Goal: Information Seeking & Learning: Learn about a topic

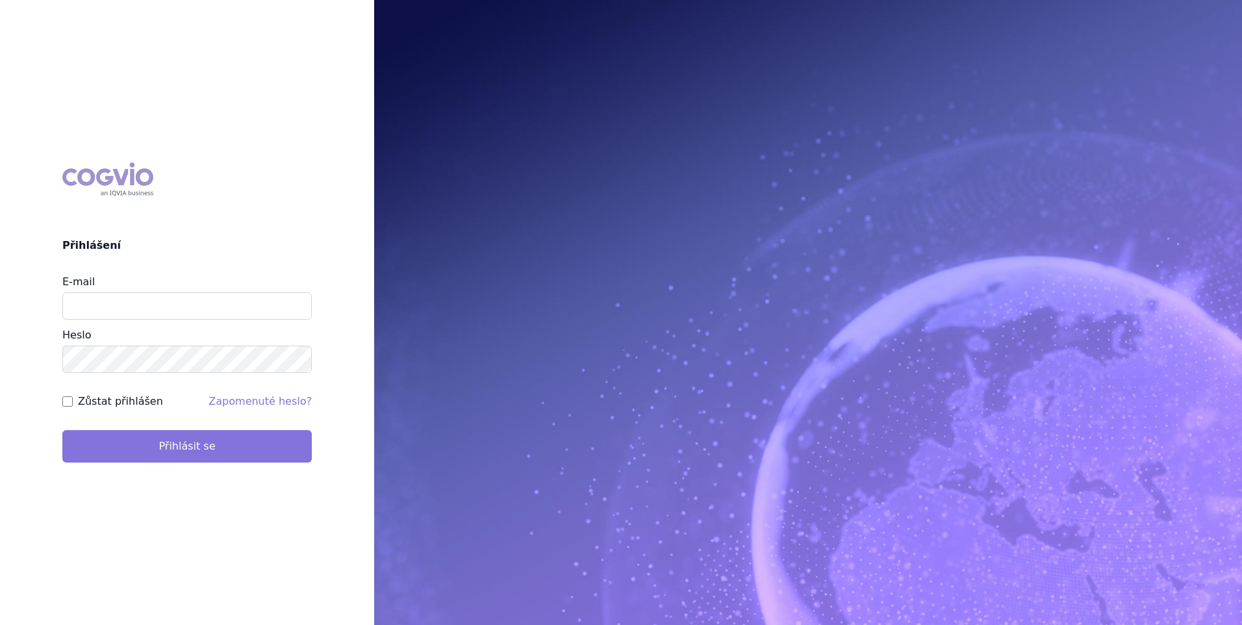
type input "[PERSON_NAME][EMAIL_ADDRESS][PERSON_NAME][DOMAIN_NAME]"
click at [159, 451] on button "Přihlásit se" at bounding box center [186, 446] width 249 height 32
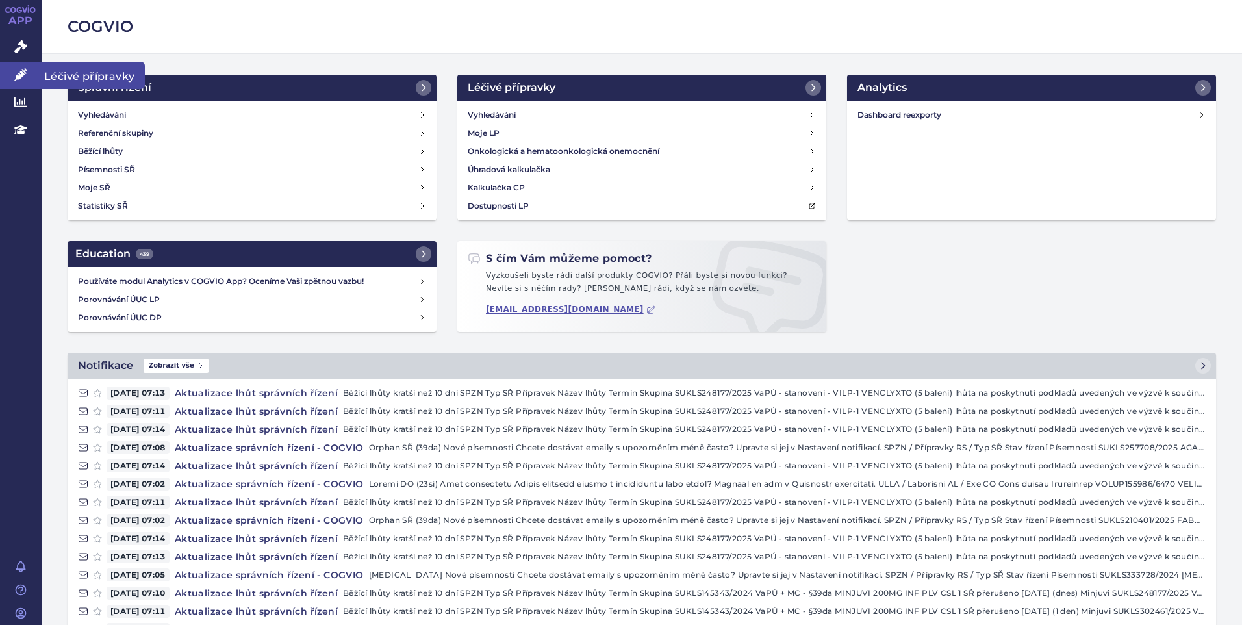
click at [23, 77] on icon at bounding box center [20, 74] width 13 height 13
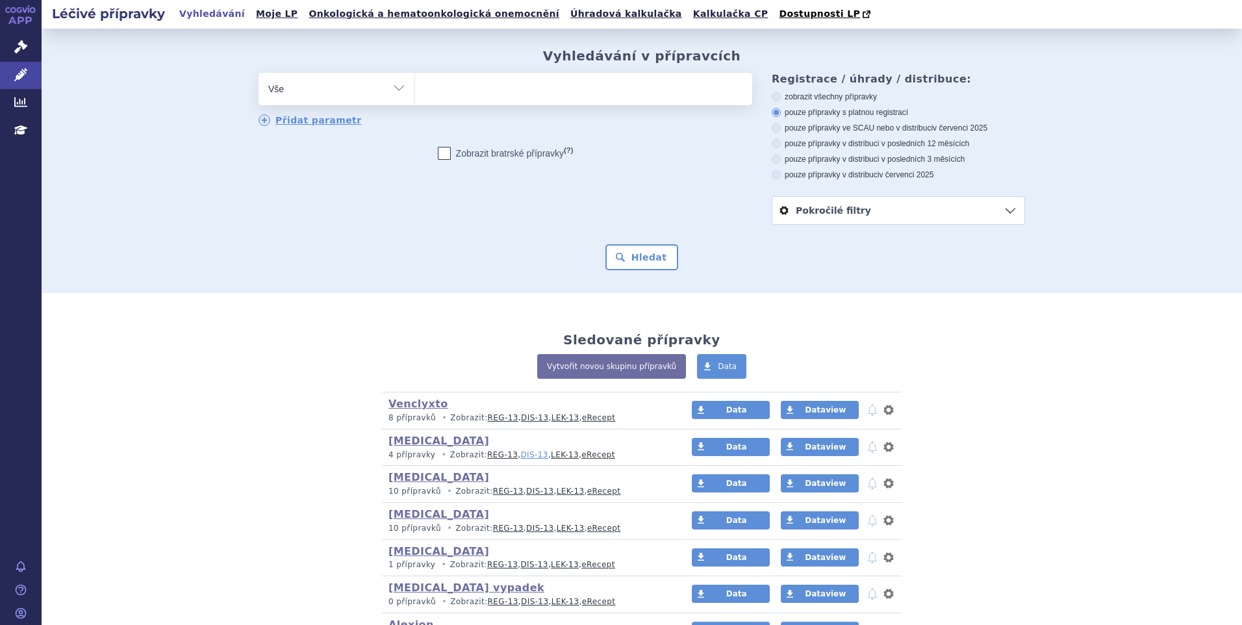
click at [520, 456] on link "DIS-13" at bounding box center [533, 454] width 27 height 9
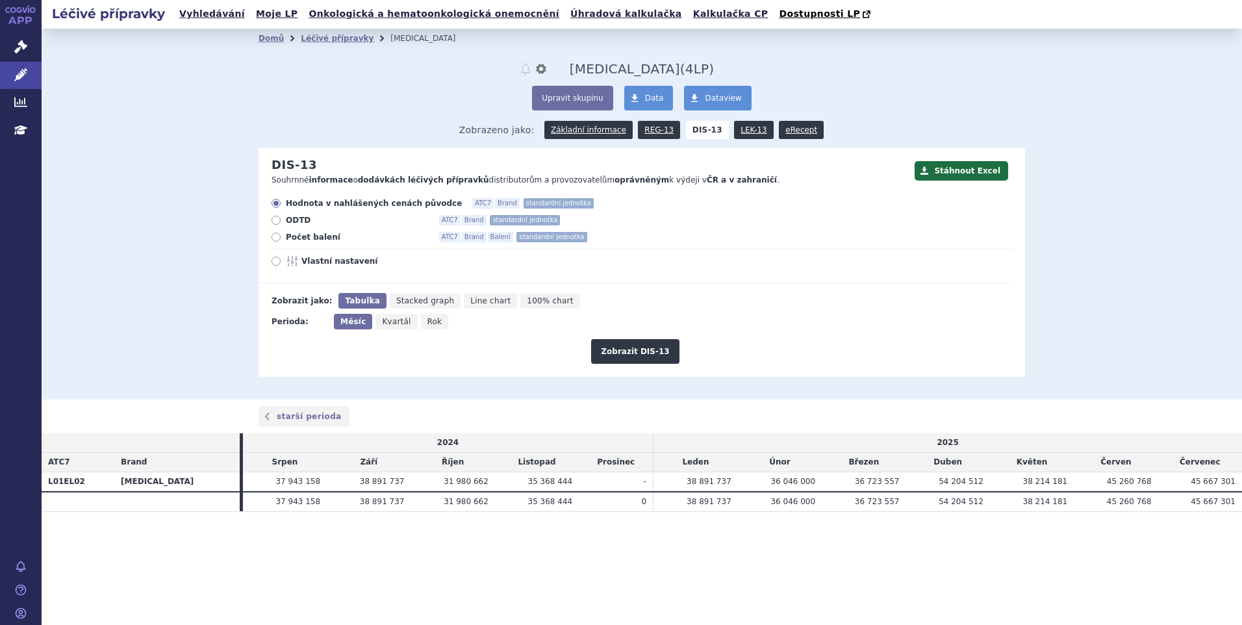
click at [309, 244] on div "Hodnota v nahlášených cenách původce ATC7 Brand standardní jednotka ODTD ATC7 B…" at bounding box center [636, 240] width 754 height 85
click at [312, 240] on span "Počet balení" at bounding box center [357, 237] width 143 height 10
click at [281, 240] on input "Počet balení ATC7 Brand Balení standardní jednotka" at bounding box center [277, 239] width 8 height 8
radio input "true"
click at [633, 351] on button "Zobrazit DIS-13" at bounding box center [635, 351] width 88 height 25
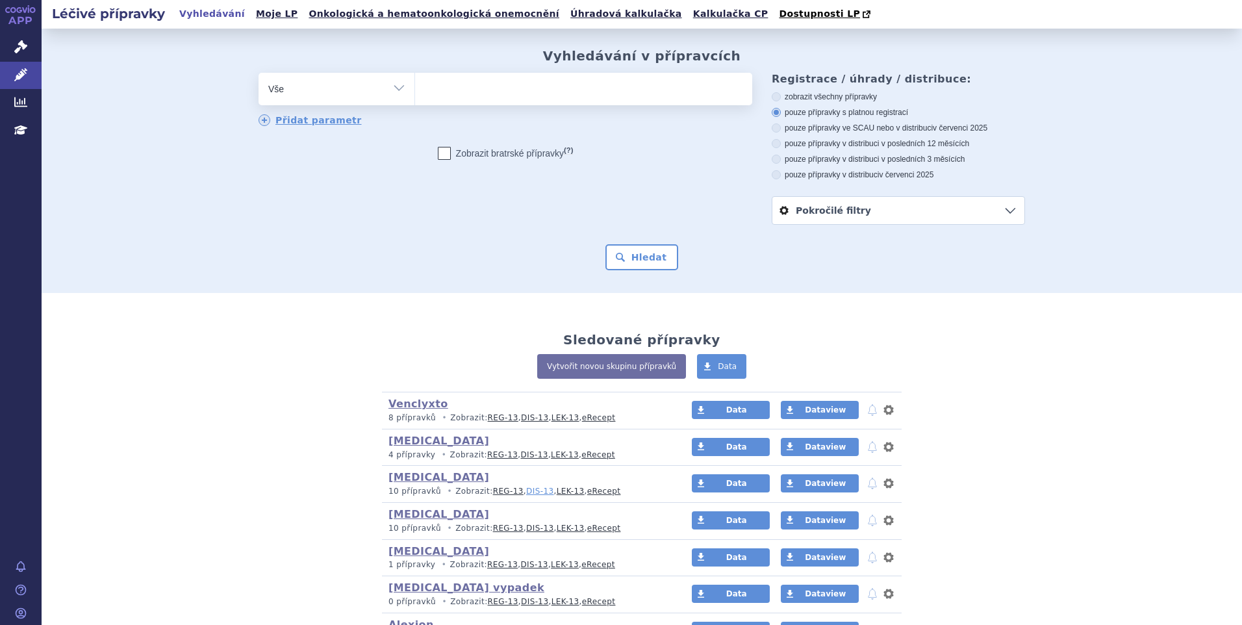
click at [526, 494] on link "DIS-13" at bounding box center [539, 491] width 27 height 9
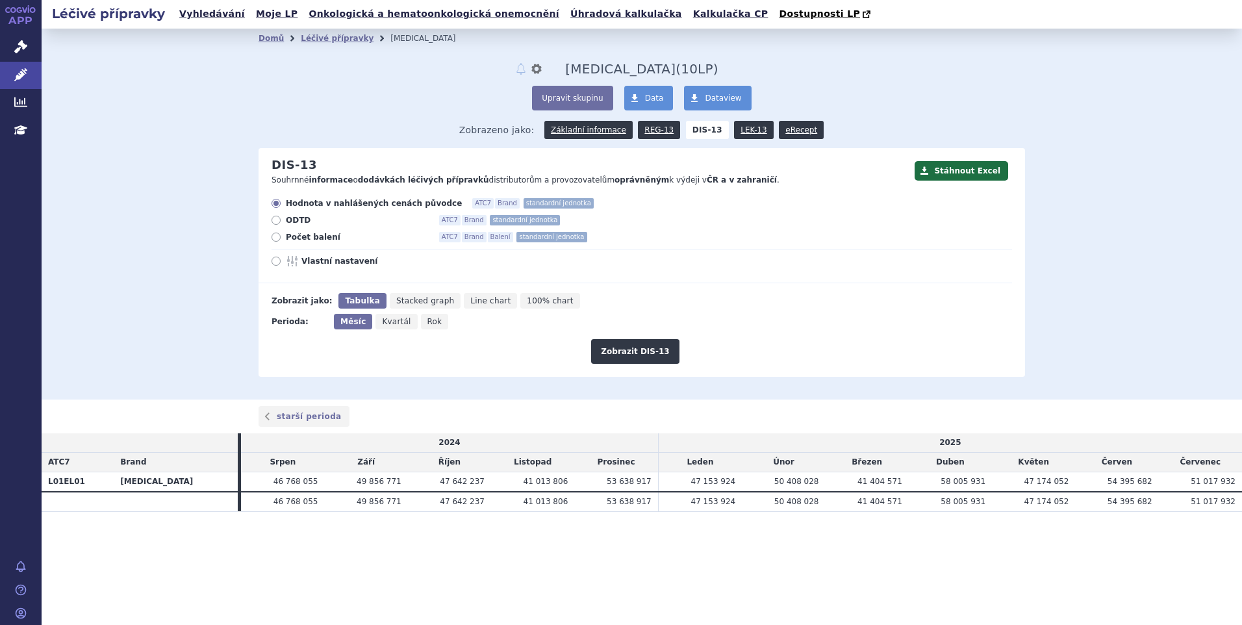
click at [311, 235] on span "Počet balení" at bounding box center [357, 237] width 143 height 10
click at [281, 235] on input "Počet balení ATC7 Brand Balení standardní jednotka" at bounding box center [277, 239] width 8 height 8
radio input "true"
click at [622, 351] on button "Zobrazit DIS-13" at bounding box center [635, 351] width 88 height 25
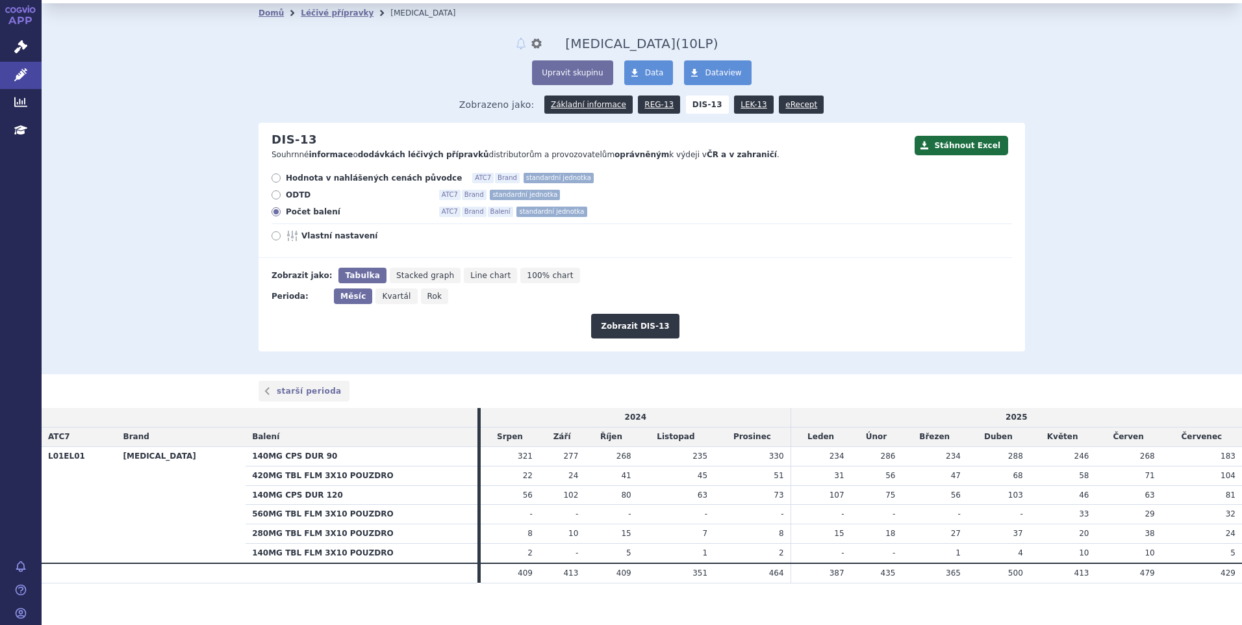
scroll to position [36, 0]
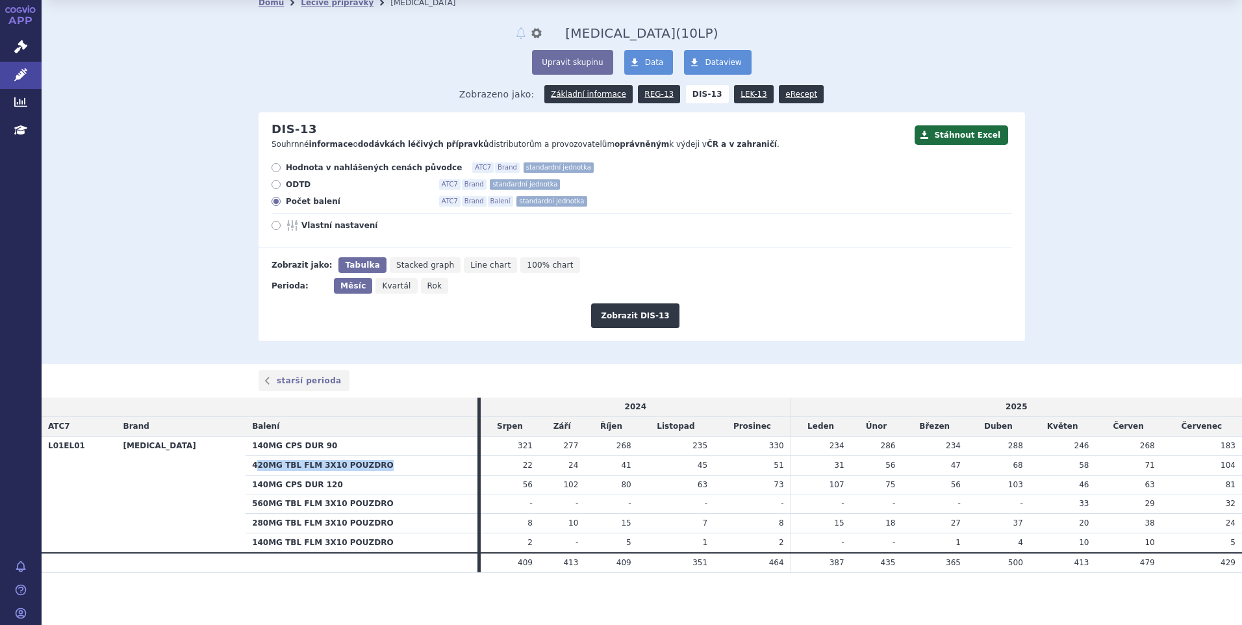
drag, startPoint x: 349, startPoint y: 466, endPoint x: 225, endPoint y: 470, distance: 123.5
click at [246, 470] on th "420MG TBL FLM 3X10 POUZDRO" at bounding box center [362, 464] width 232 height 19
drag, startPoint x: 225, startPoint y: 470, endPoint x: 362, endPoint y: 514, distance: 143.2
click at [362, 514] on th "280MG TBL FLM 3X10 POUZDRO" at bounding box center [362, 523] width 232 height 19
click at [20, 40] on link "Správní řízení" at bounding box center [21, 47] width 42 height 27
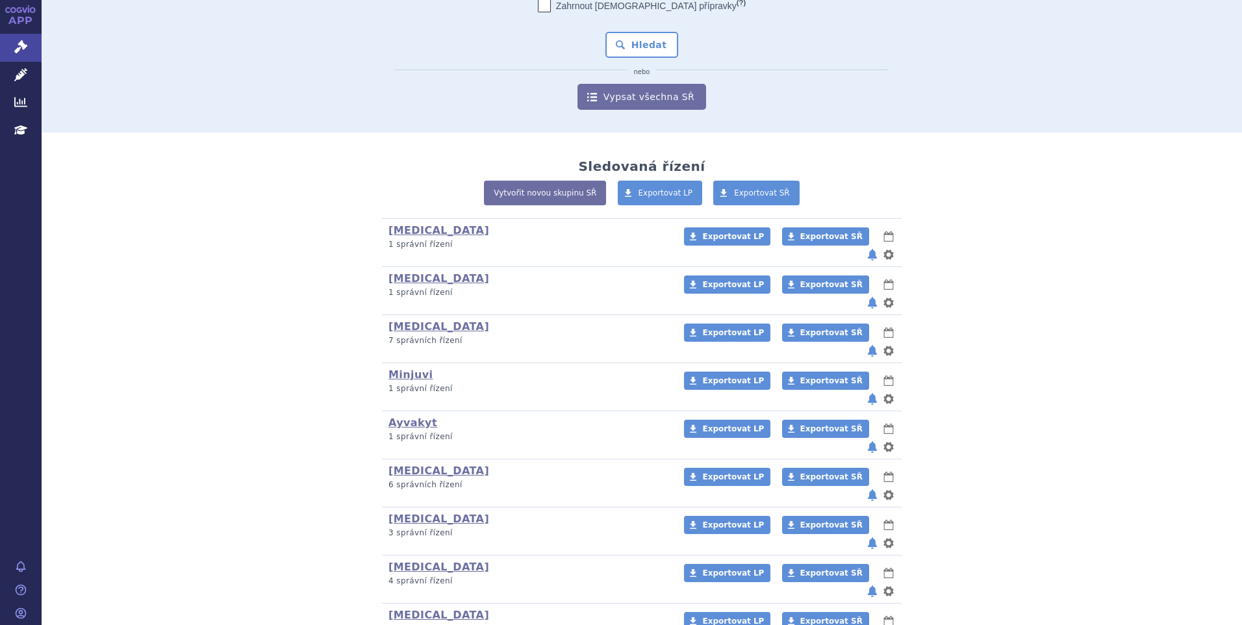
scroll to position [130, 0]
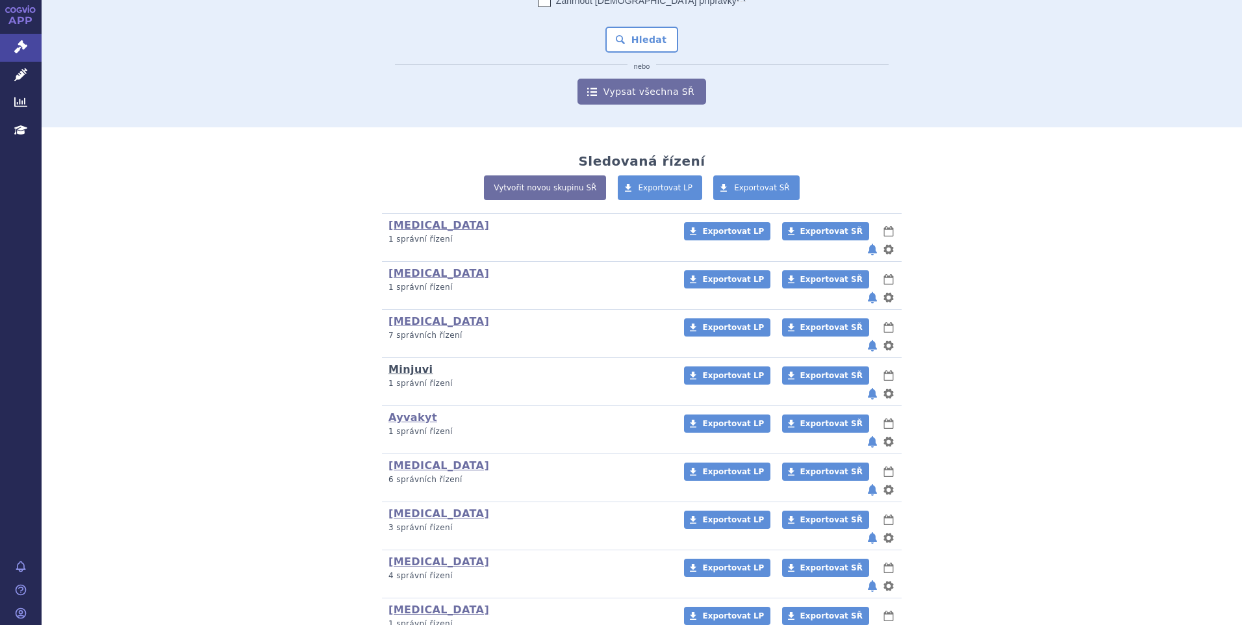
click at [414, 363] on link "Minjuvi" at bounding box center [410, 369] width 44 height 12
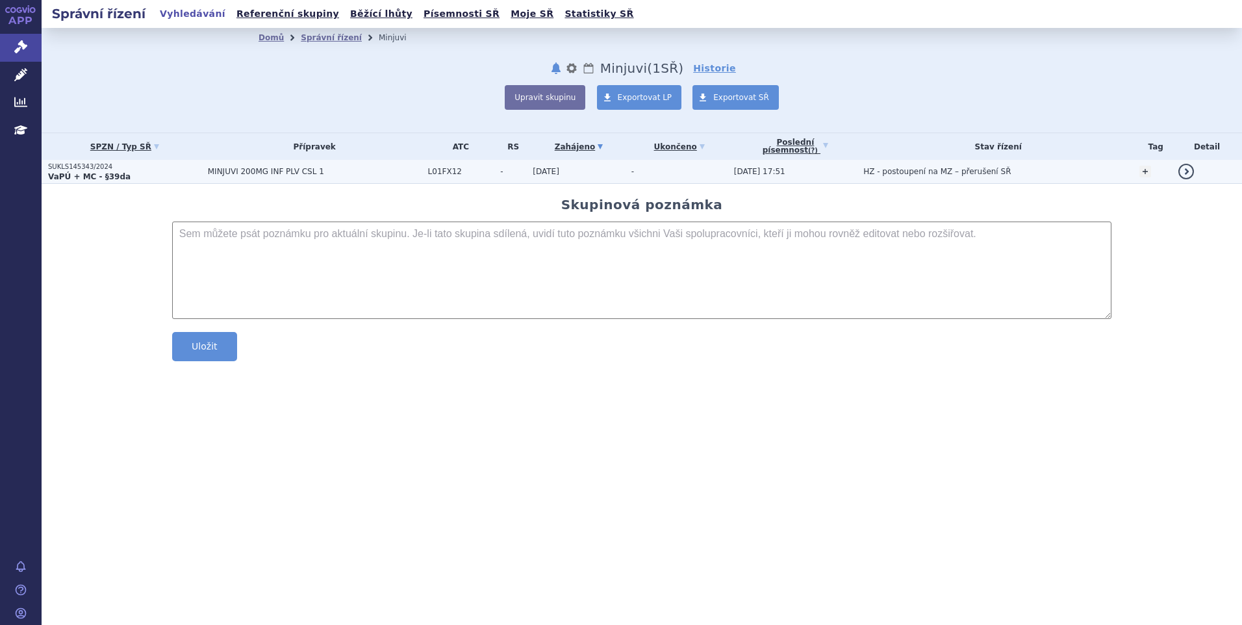
click at [341, 171] on span "MINJUVI 200MG INF PLV CSL 1" at bounding box center [315, 171] width 214 height 9
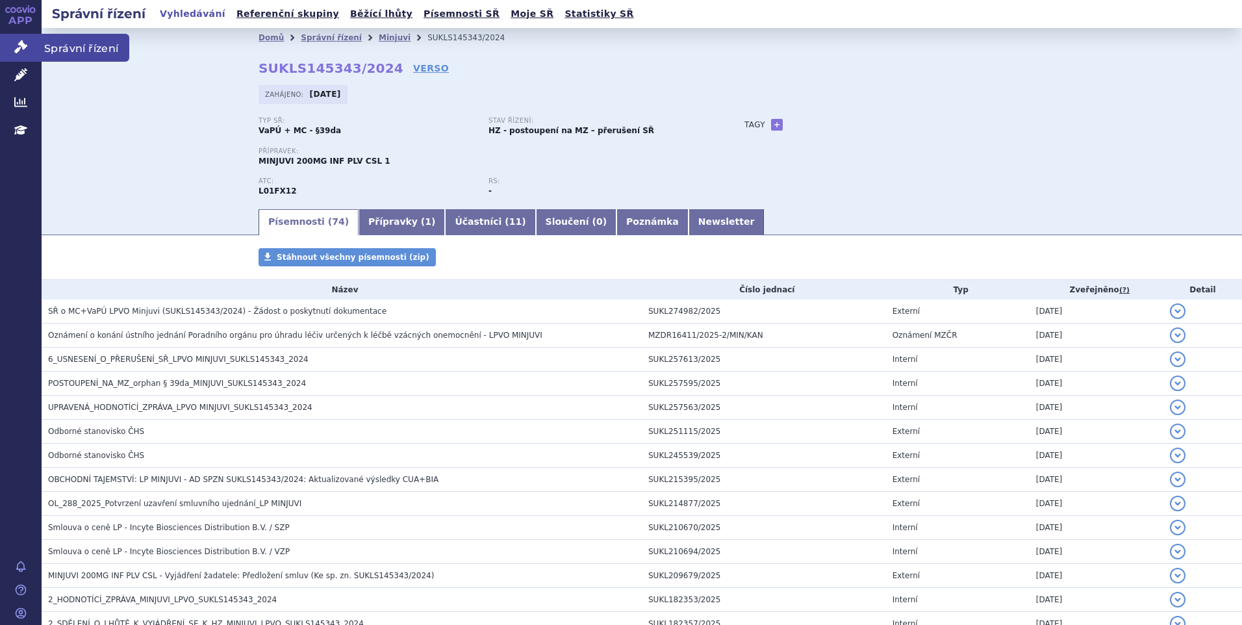
click at [21, 49] on icon at bounding box center [20, 46] width 13 height 13
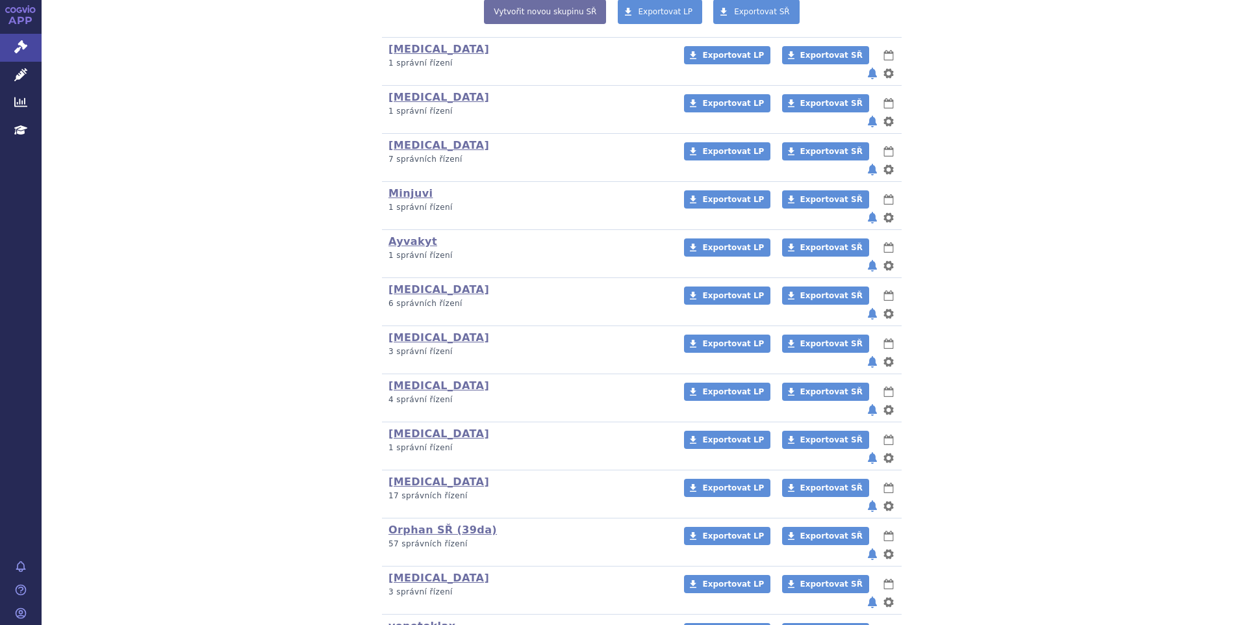
scroll to position [283, 0]
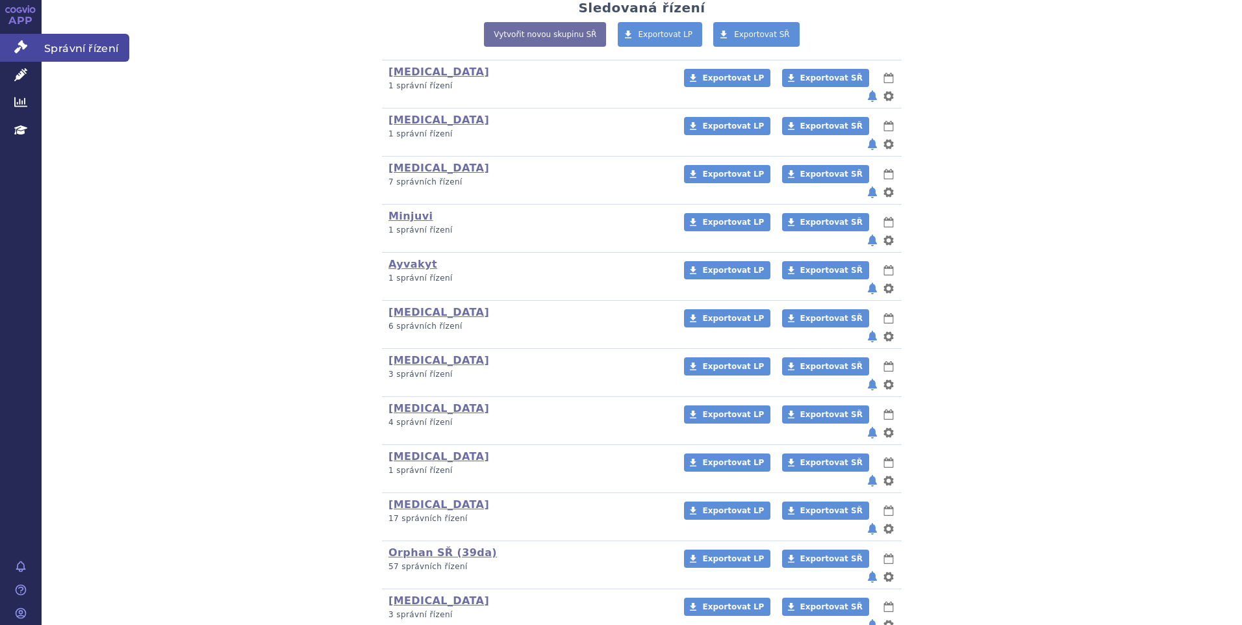
click at [13, 38] on link "Správní řízení" at bounding box center [21, 47] width 42 height 27
